Goal: Task Accomplishment & Management: Manage account settings

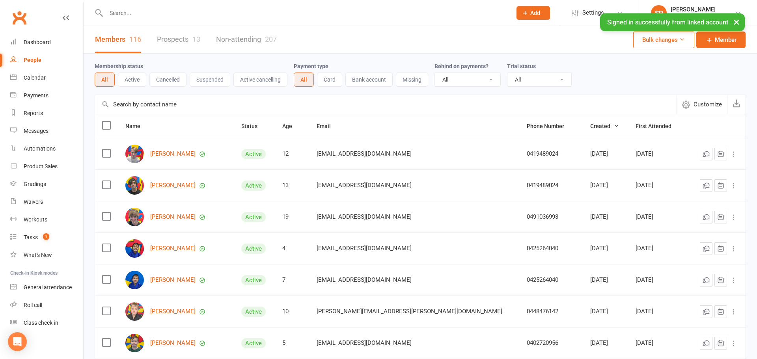
select select "100"
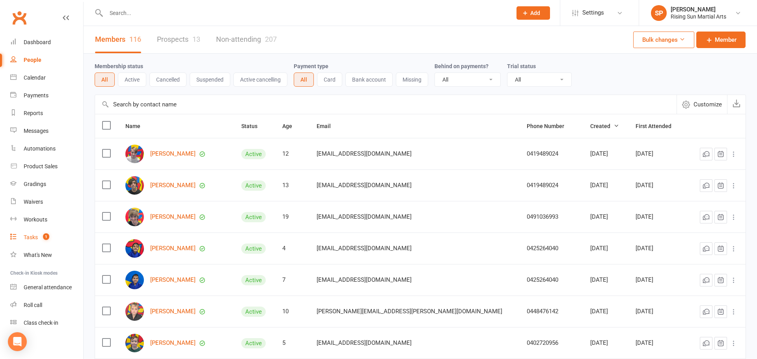
click at [28, 233] on link "Tasks 1" at bounding box center [46, 238] width 73 height 18
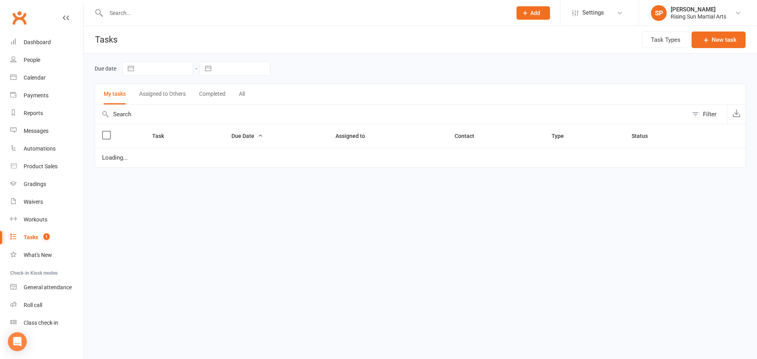
select select "started"
select select "waiting"
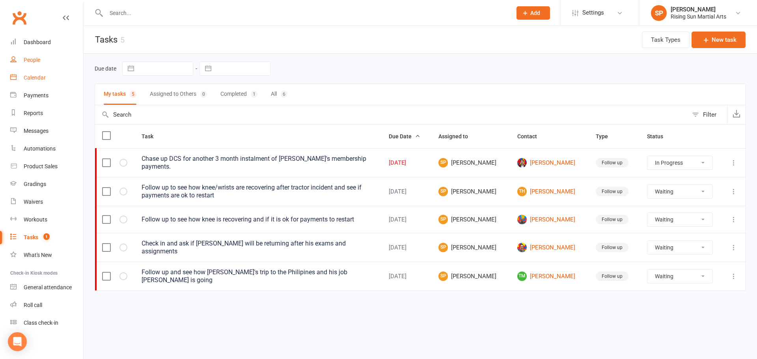
click at [20, 69] on ul "Dashboard People Calendar Payments Reports Messages Automations Product Sales G…" at bounding box center [41, 182] width 83 height 298
click at [31, 60] on div "People" at bounding box center [32, 60] width 17 height 6
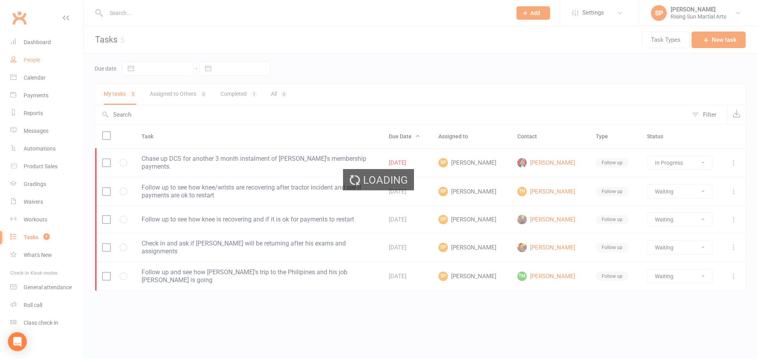
select select "100"
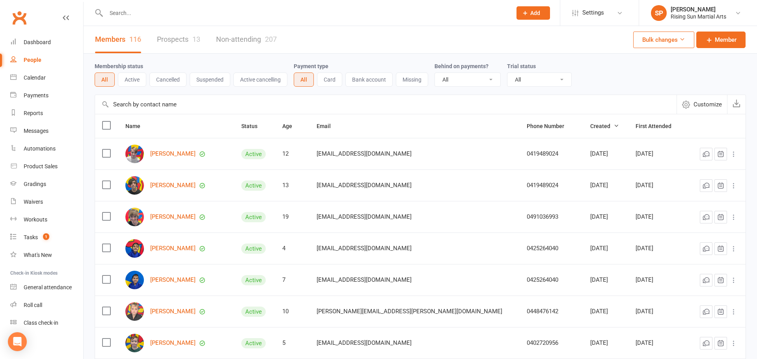
click at [172, 47] on link "Prospects 13" at bounding box center [178, 39] width 43 height 27
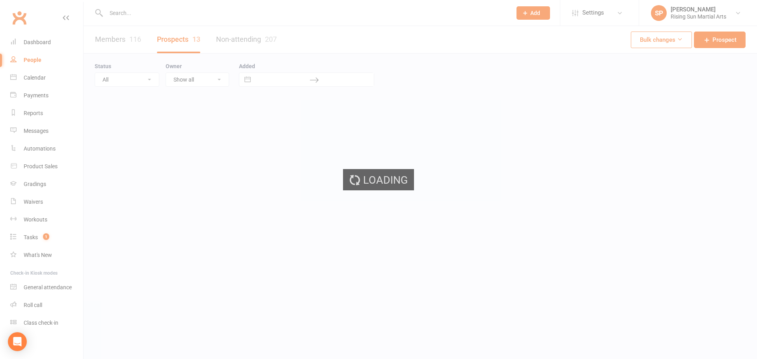
select select "100"
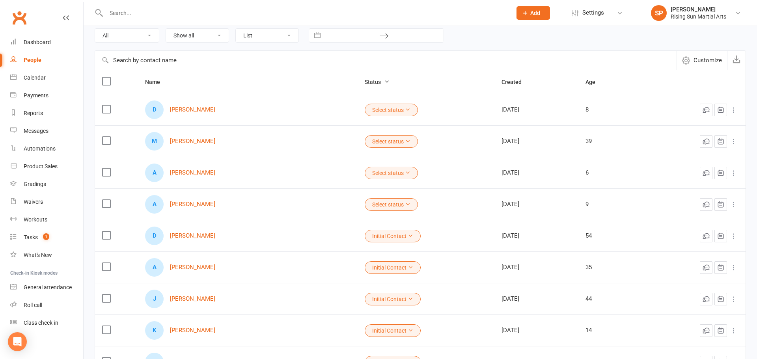
scroll to position [45, 0]
click at [365, 110] on button "Select status" at bounding box center [391, 109] width 53 height 13
click at [195, 114] on div "D [PERSON_NAME]" at bounding box center [247, 109] width 205 height 19
click at [193, 111] on link "[PERSON_NAME]" at bounding box center [192, 109] width 45 height 7
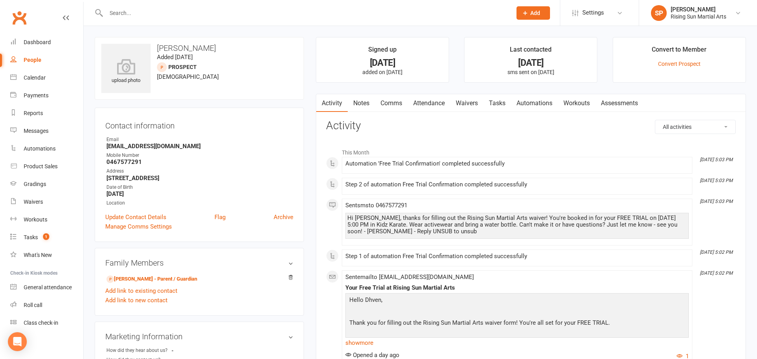
click at [33, 63] on link "People" at bounding box center [46, 60] width 73 height 18
select select "100"
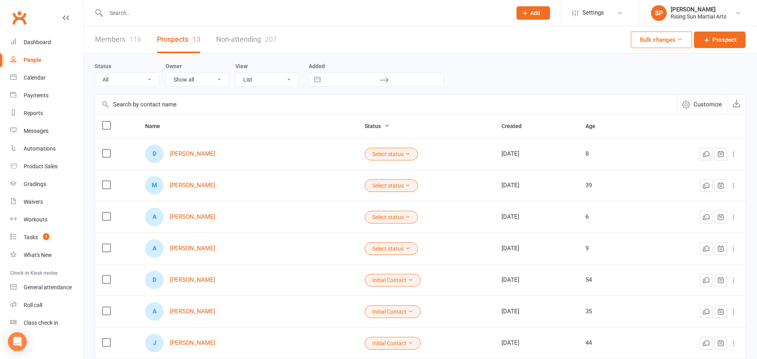
click at [365, 153] on button "Select status" at bounding box center [391, 154] width 53 height 13
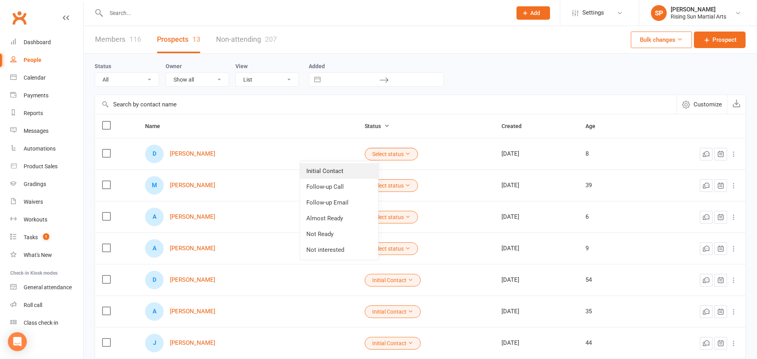
click at [344, 171] on link "Initial Contact" at bounding box center [339, 171] width 78 height 16
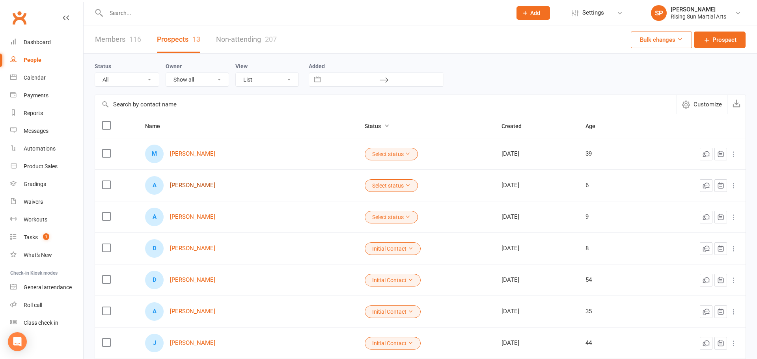
click at [182, 182] on link "[PERSON_NAME]" at bounding box center [192, 185] width 45 height 7
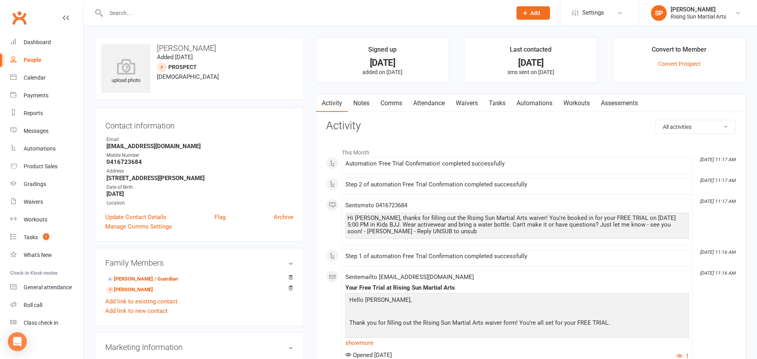
click at [45, 60] on link "People" at bounding box center [46, 60] width 73 height 18
select select "100"
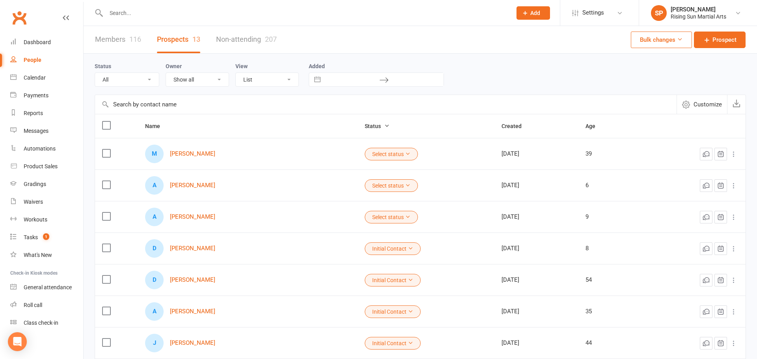
click at [735, 158] on icon at bounding box center [733, 154] width 8 height 8
click at [686, 184] on link "Convert to NAC" at bounding box center [699, 185] width 78 height 16
click at [373, 158] on button "Select status" at bounding box center [391, 154] width 53 height 13
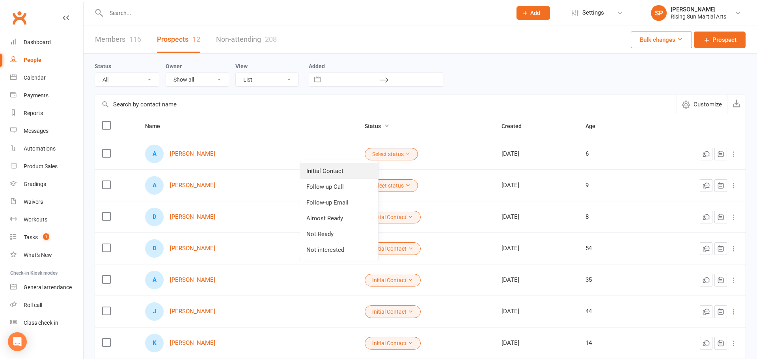
click at [329, 169] on link "Initial Contact" at bounding box center [339, 171] width 78 height 16
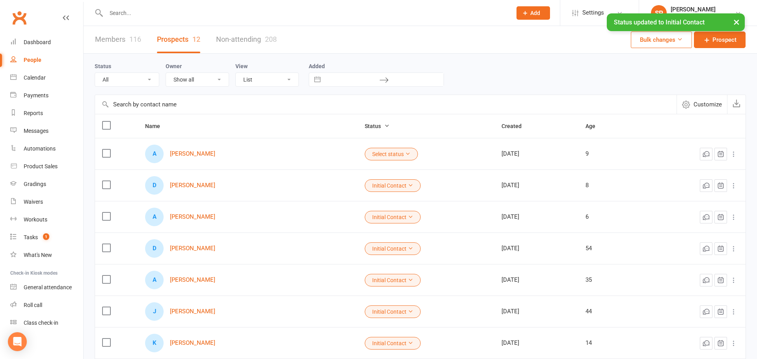
click at [365, 153] on button "Select status" at bounding box center [391, 154] width 53 height 13
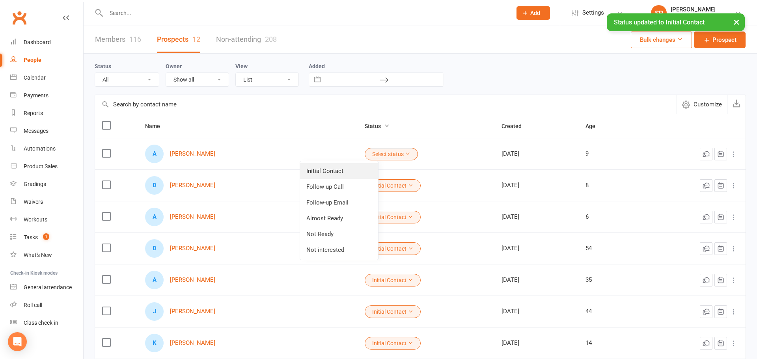
click at [335, 167] on link "Initial Contact" at bounding box center [339, 171] width 78 height 16
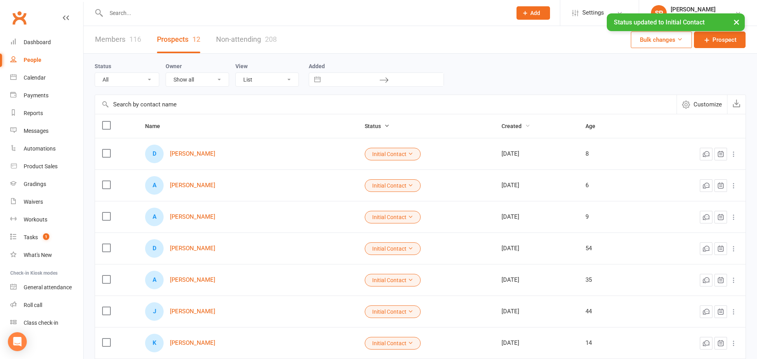
click at [501, 125] on span "Created" at bounding box center [515, 126] width 29 height 6
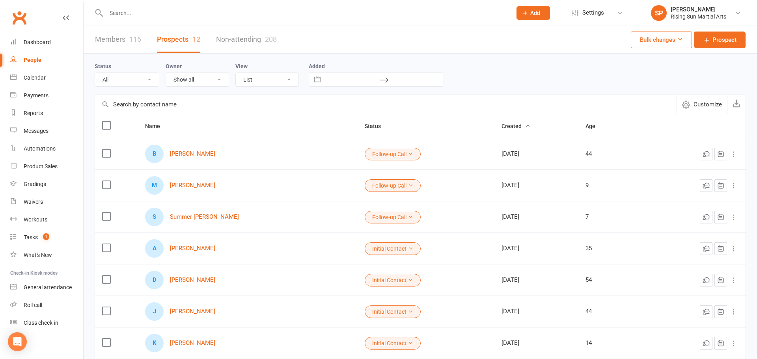
click at [47, 31] on div "Clubworx" at bounding box center [41, 22] width 83 height 29
click at [22, 41] on link "Dashboard" at bounding box center [46, 42] width 73 height 18
